Goal: Transaction & Acquisition: Purchase product/service

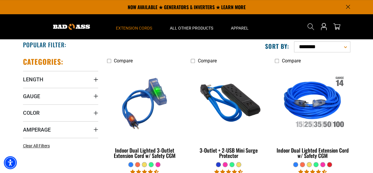
scroll to position [111, 0]
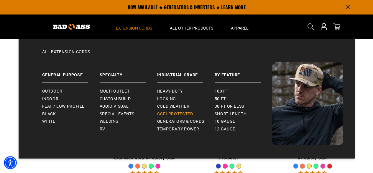
click at [169, 112] on span "GCFI-Protected" at bounding box center [175, 113] width 36 height 5
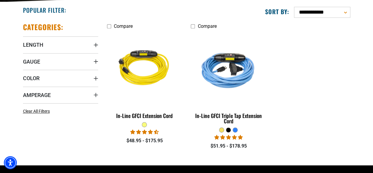
scroll to position [148, 0]
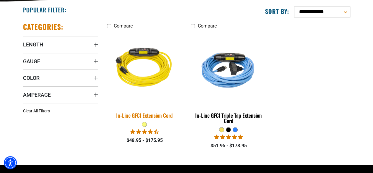
click at [147, 115] on div "In-Line GFCI Extension Cord" at bounding box center [144, 114] width 75 height 5
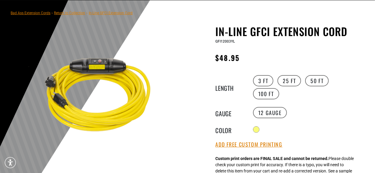
click at [318, 82] on label "50 FT" at bounding box center [318, 80] width 24 height 11
click at [272, 92] on label "100 FT" at bounding box center [266, 93] width 26 height 11
click at [316, 79] on label "50 FT" at bounding box center [318, 80] width 24 height 11
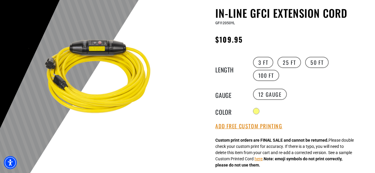
scroll to position [67, 0]
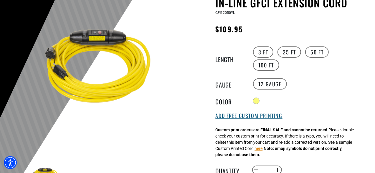
click at [243, 114] on button "Add Free Custom Printing" at bounding box center [249, 115] width 67 height 6
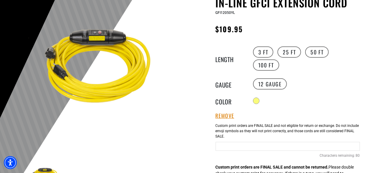
click at [235, 145] on input "Yellow Cables" at bounding box center [288, 146] width 145 height 9
click at [187, 125] on div "1 of 1 Previous Next Previous Next 1 2 3" at bounding box center [99, 175] width 177 height 359
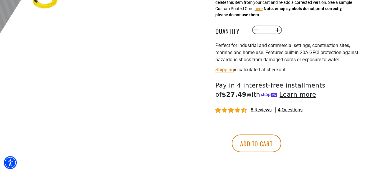
scroll to position [265, 0]
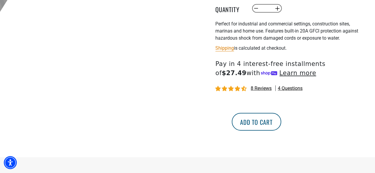
click at [282, 120] on button "Add to cart" at bounding box center [257, 122] width 50 height 18
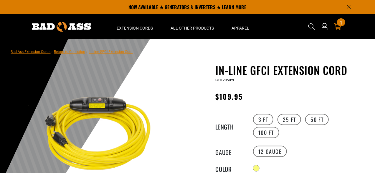
click at [339, 23] on div "1 1 item" at bounding box center [341, 22] width 8 height 8
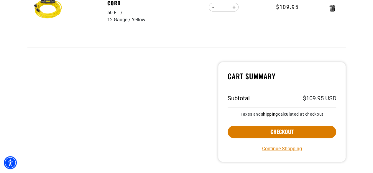
scroll to position [155, 0]
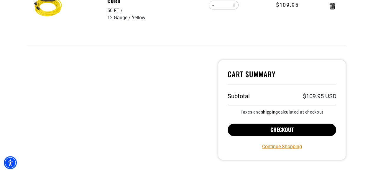
click at [246, 129] on button "Checkout" at bounding box center [282, 129] width 109 height 12
